Goal: Task Accomplishment & Management: Manage account settings

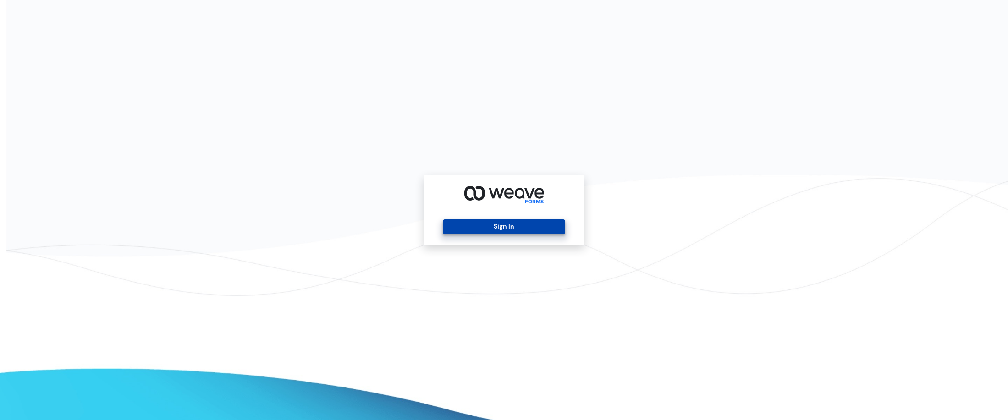
click at [506, 225] on button "Sign In" at bounding box center [504, 227] width 122 height 15
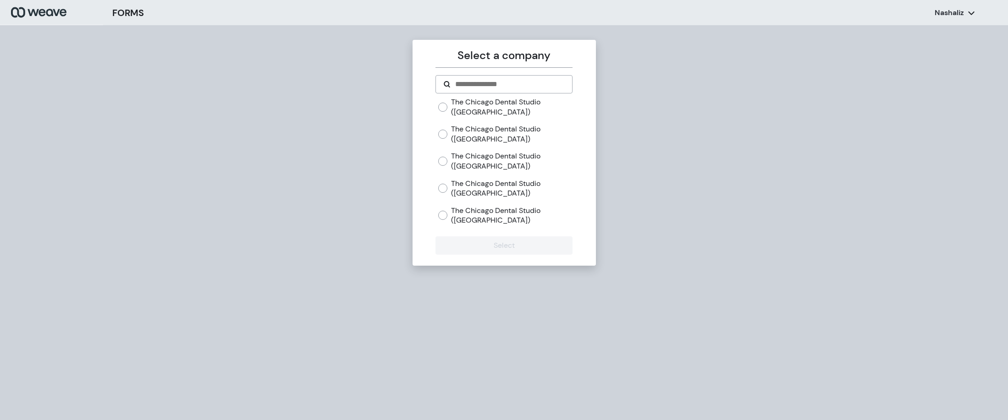
click at [466, 134] on label "The Chicago Dental Studio ([GEOGRAPHIC_DATA])" at bounding box center [511, 134] width 121 height 20
click at [488, 244] on button "Select" at bounding box center [503, 245] width 137 height 18
